Goal: Task Accomplishment & Management: Use online tool/utility

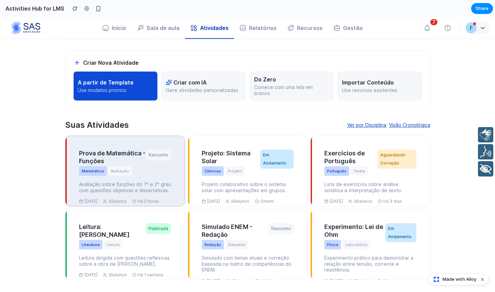
scroll to position [83, 0]
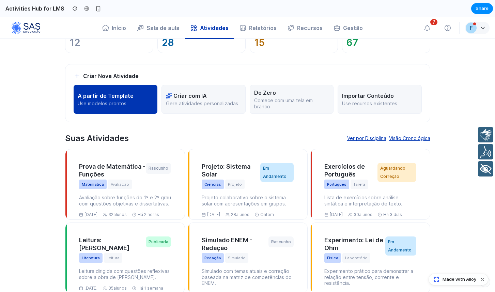
click at [138, 92] on button "A partir de Template Use modelos prontos" at bounding box center [116, 99] width 84 height 29
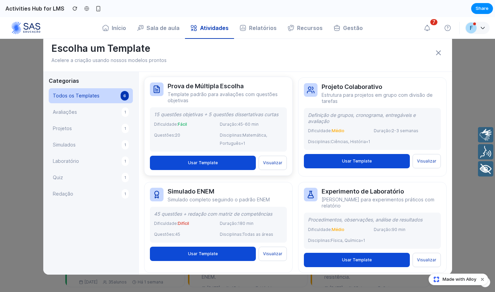
scroll to position [92, 0]
click at [92, 194] on button "Redação 1" at bounding box center [91, 193] width 84 height 15
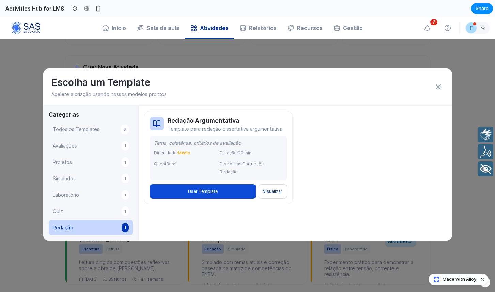
click at [9, 136] on div "Escolha um Template Acelere a criação usando nossos modelos prontos Categorias …" at bounding box center [247, 154] width 495 height 275
click at [436, 84] on icon at bounding box center [438, 87] width 8 height 8
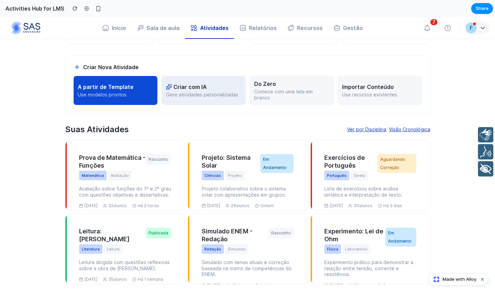
click at [201, 94] on p "Gere atividades personalizadas" at bounding box center [203, 95] width 75 height 6
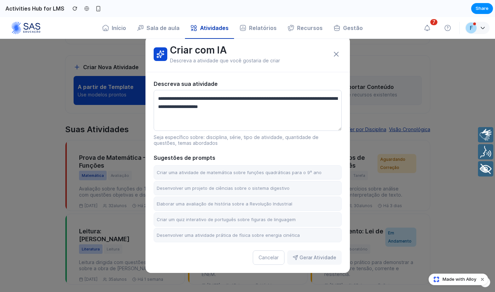
click at [335, 51] on icon at bounding box center [336, 54] width 8 height 8
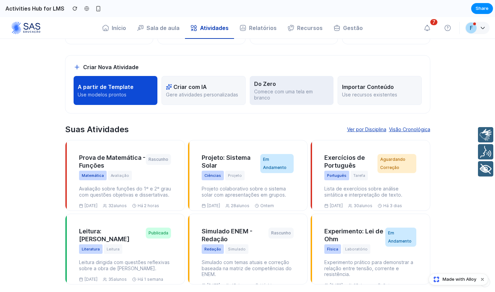
click at [294, 80] on button "Do Zero Comece com uma tela em branco" at bounding box center [292, 90] width 84 height 29
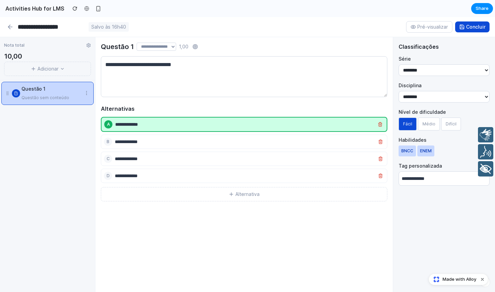
click at [142, 126] on input at bounding box center [244, 124] width 259 height 8
click at [123, 64] on textarea at bounding box center [244, 76] width 287 height 41
click at [10, 26] on icon at bounding box center [9, 27] width 2 height 4
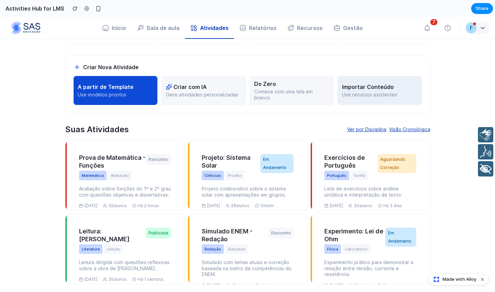
click at [363, 95] on p "Use recursos existentes" at bounding box center [379, 95] width 75 height 6
click at [359, 90] on p "Importar Conteúdo" at bounding box center [368, 86] width 52 height 7
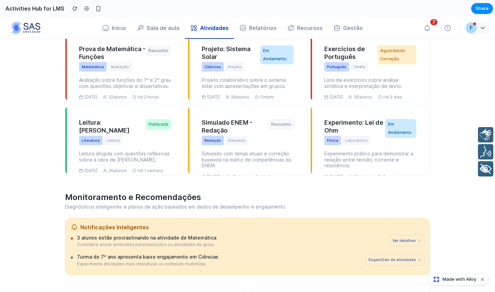
scroll to position [142, 0]
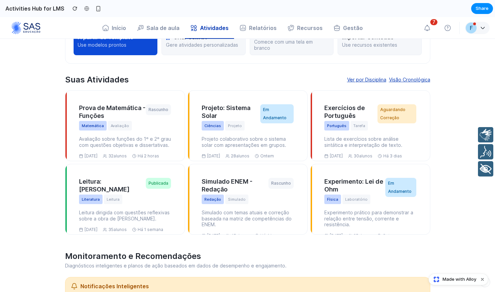
click at [399, 79] on button "Visão Cronológica" at bounding box center [409, 80] width 41 height 8
click at [362, 77] on button "Ver por Disciplina" at bounding box center [366, 80] width 39 height 8
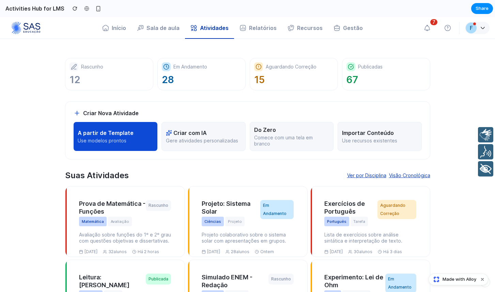
scroll to position [0, 0]
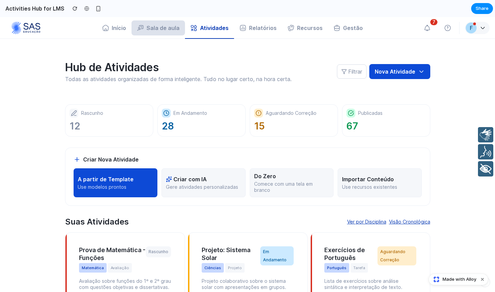
click at [171, 30] on button "Sala de aula" at bounding box center [159, 27] width 54 height 15
